Goal: Transaction & Acquisition: Purchase product/service

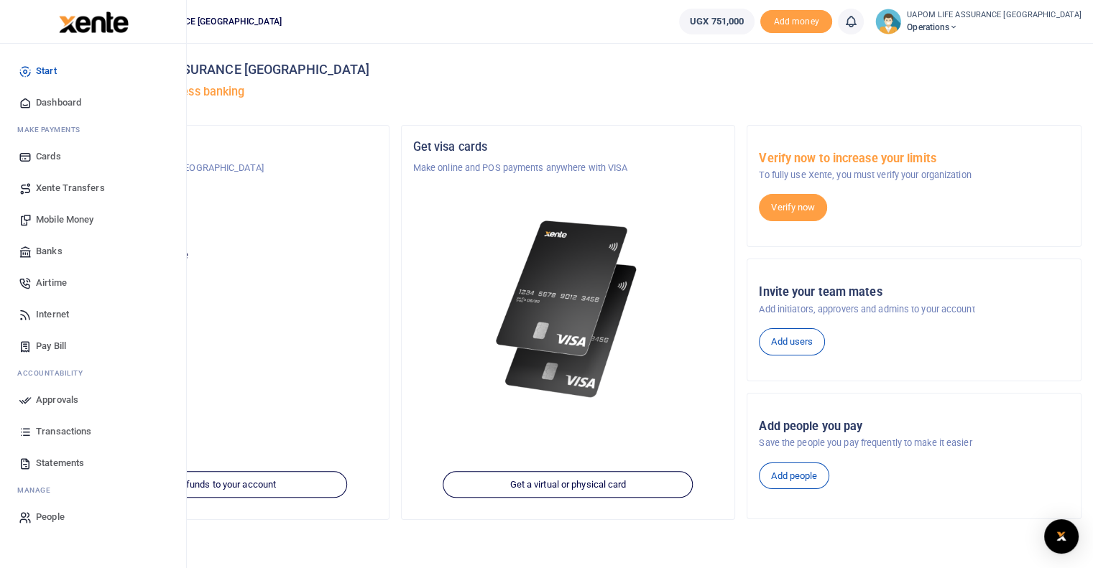
click at [59, 279] on span "Airtime" at bounding box center [51, 283] width 31 height 14
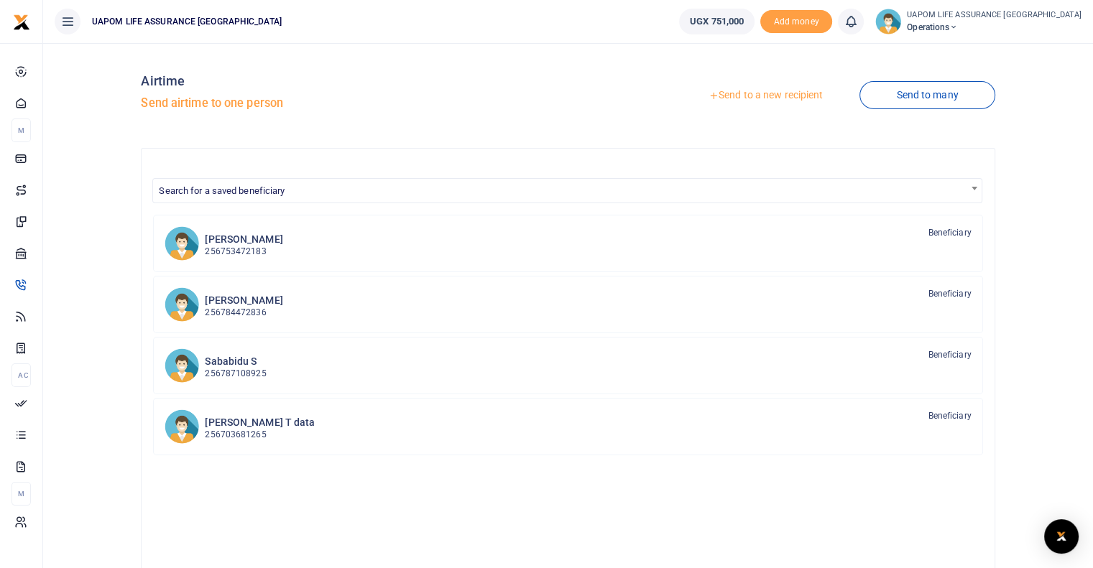
click at [804, 92] on link "Send to a new recipient" at bounding box center [766, 96] width 188 height 26
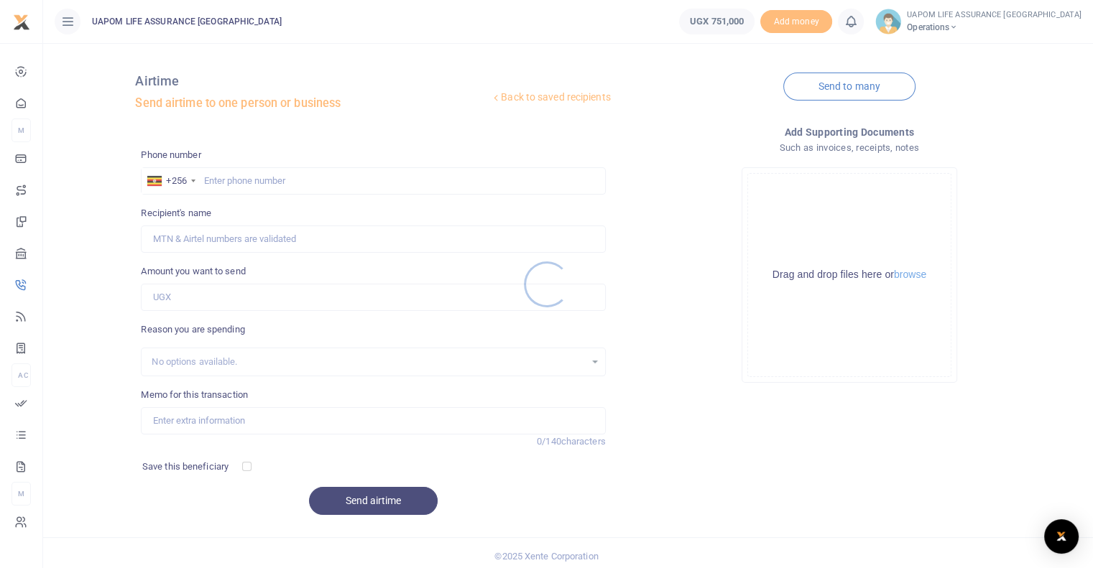
click at [425, 177] on div at bounding box center [546, 284] width 1093 height 568
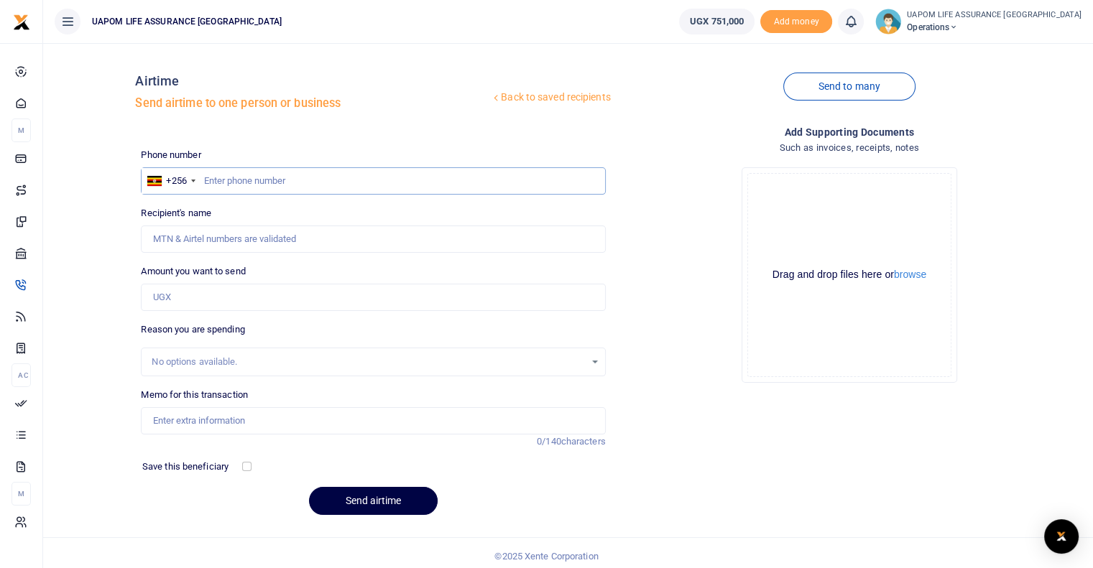
click at [422, 184] on input "text" at bounding box center [373, 180] width 464 height 27
paste input "0200951863"
type input "0200951863"
type input "[PERSON_NAME]"
type input "0200951863"
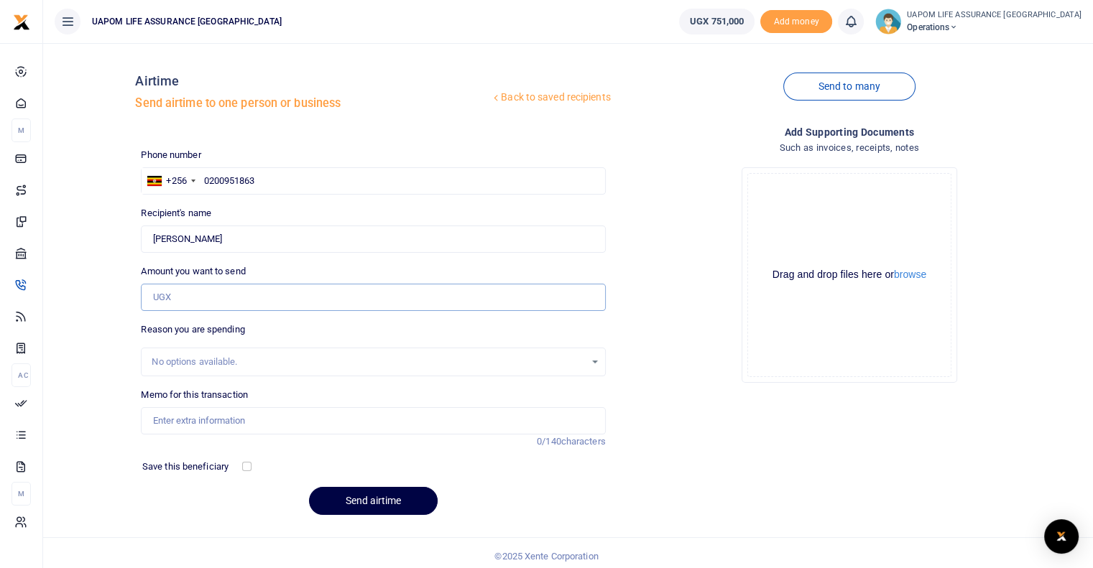
click at [243, 295] on input "Amount you want to send" at bounding box center [373, 297] width 464 height 27
type input "100,000"
click at [221, 425] on input "Memo for this transaction" at bounding box center [373, 420] width 464 height 27
type input "Support work"
click at [348, 506] on button "Send airtime" at bounding box center [373, 501] width 129 height 28
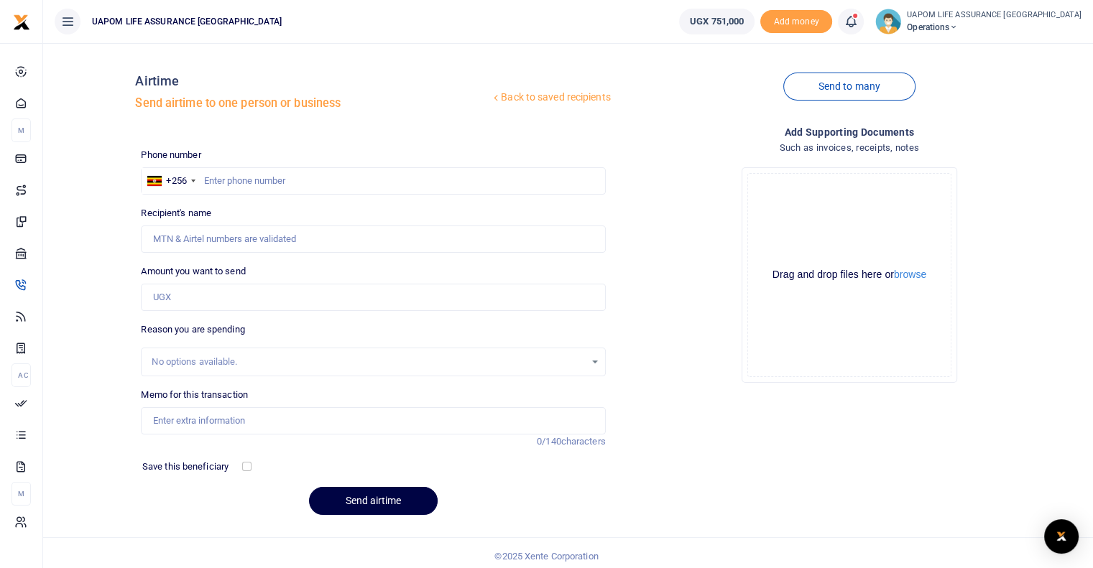
click at [858, 27] on icon at bounding box center [850, 22] width 14 height 16
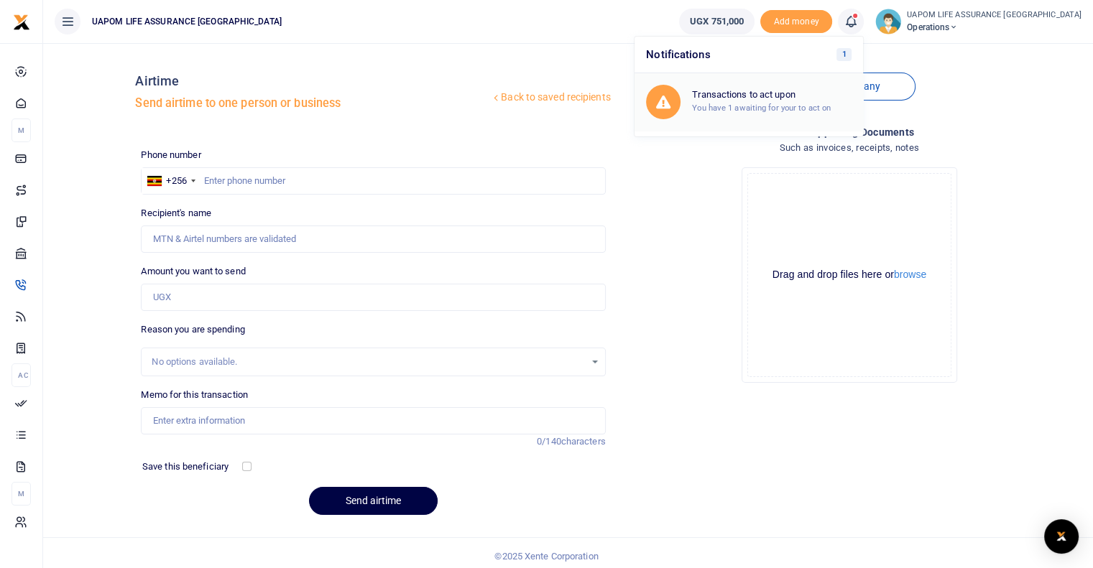
click at [795, 111] on small "You have 1 awaiting for your to act on" at bounding box center [761, 108] width 139 height 10
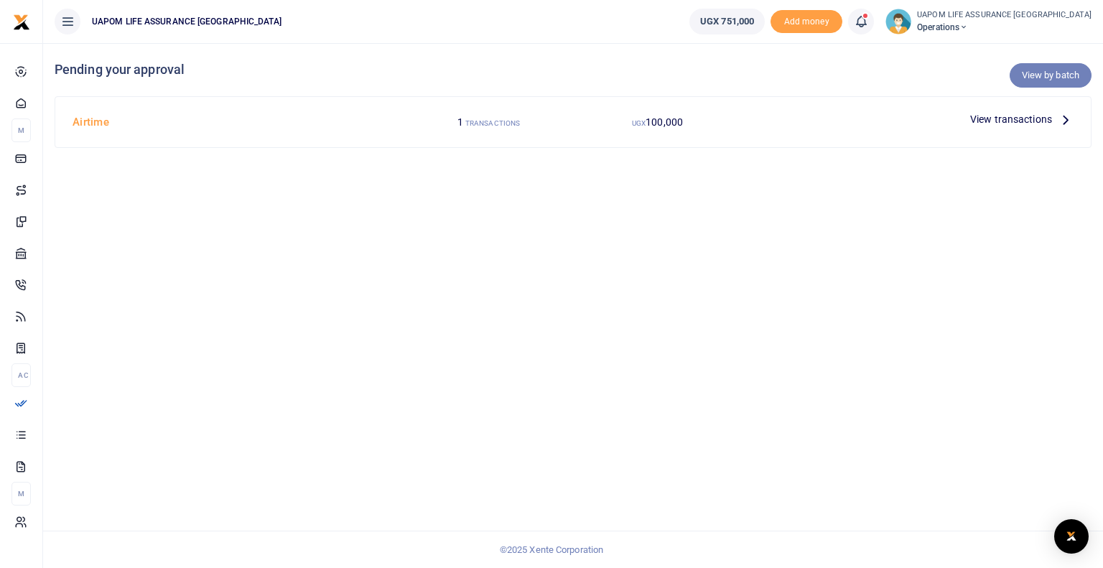
click at [1050, 71] on link "View by batch" at bounding box center [1051, 75] width 82 height 24
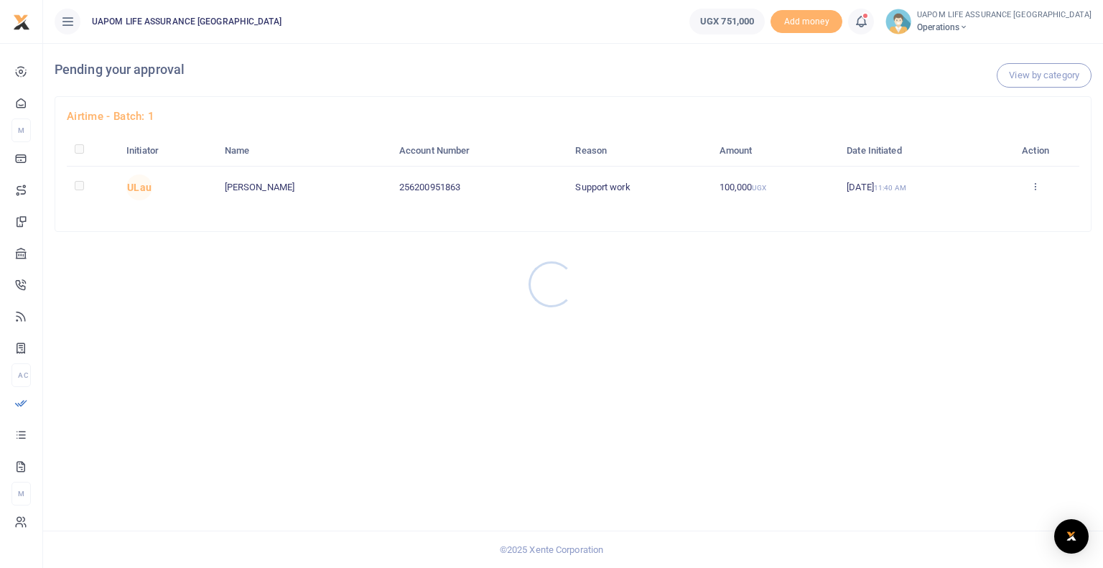
click at [1040, 187] on div at bounding box center [551, 284] width 1103 height 568
click at [1037, 189] on icon at bounding box center [1035, 186] width 9 height 10
click at [983, 210] on link "Approve" at bounding box center [988, 210] width 114 height 20
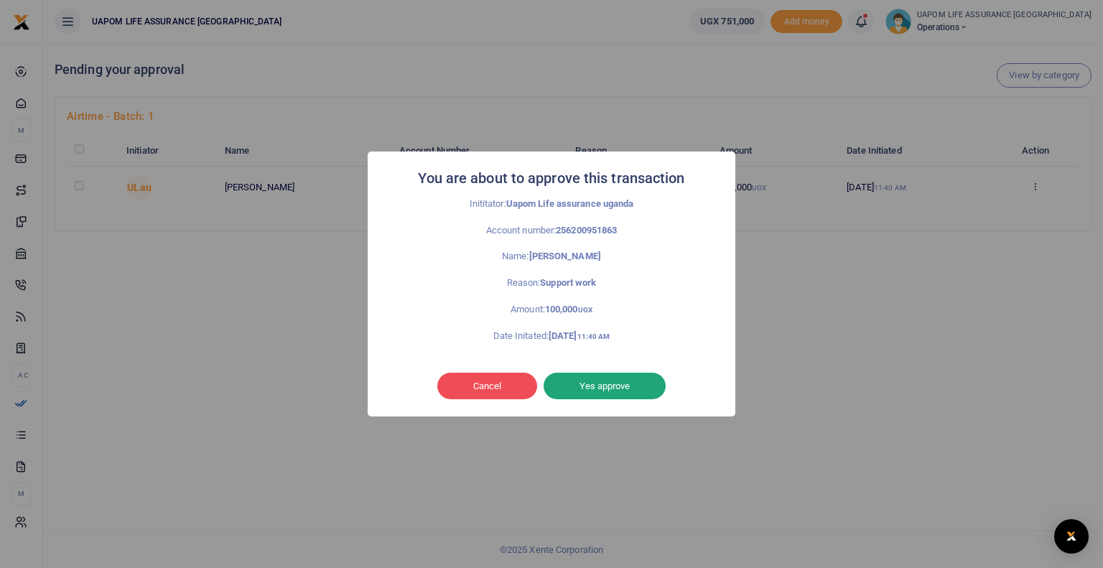
click at [619, 382] on button "Yes approve" at bounding box center [605, 386] width 122 height 27
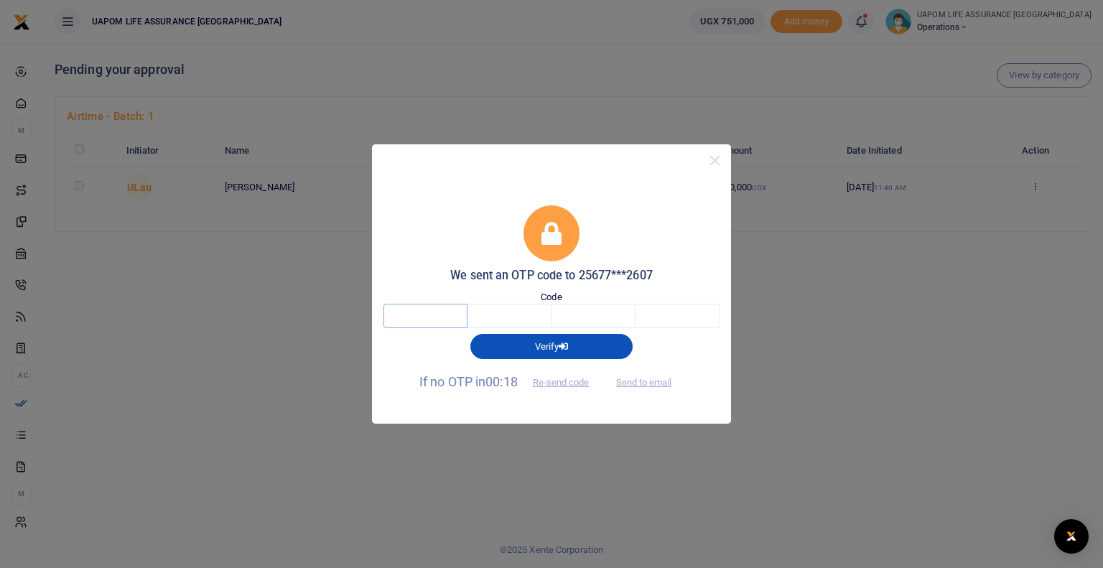
click at [422, 313] on input "text" at bounding box center [426, 316] width 84 height 24
type input "5"
type input "7"
type input "0"
type input "9"
